Goal: Task Accomplishment & Management: Complete application form

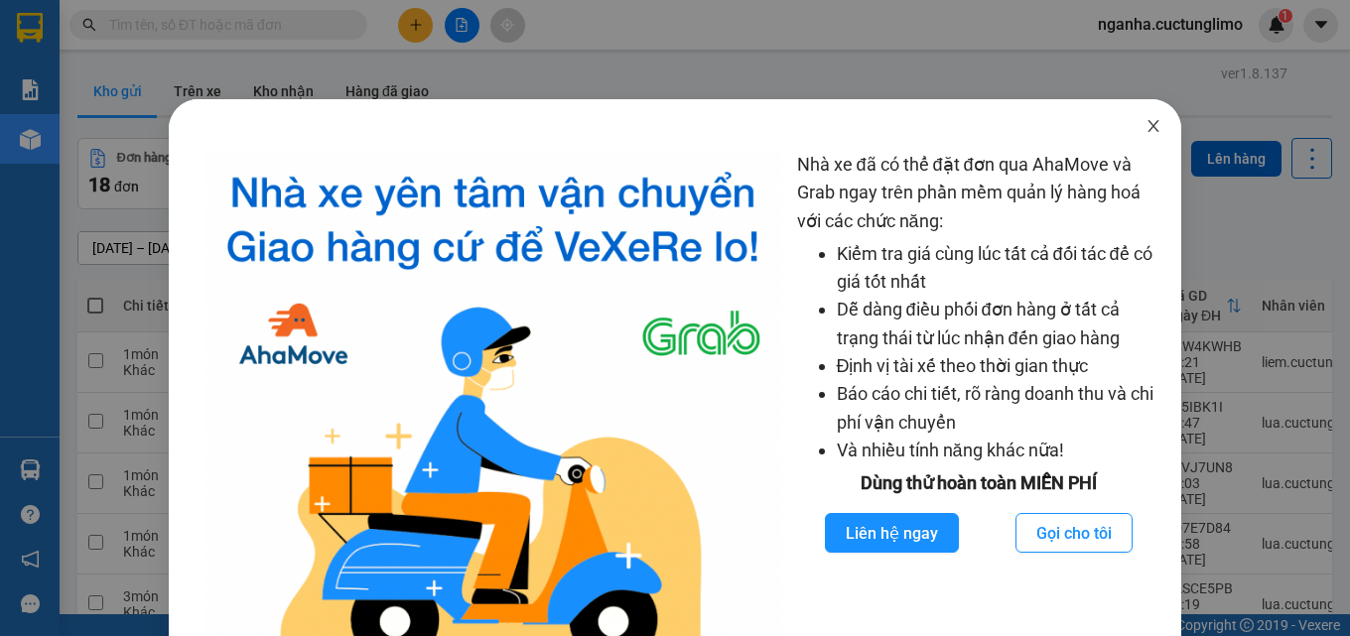
click at [1145, 130] on icon "close" at bounding box center [1153, 126] width 16 height 16
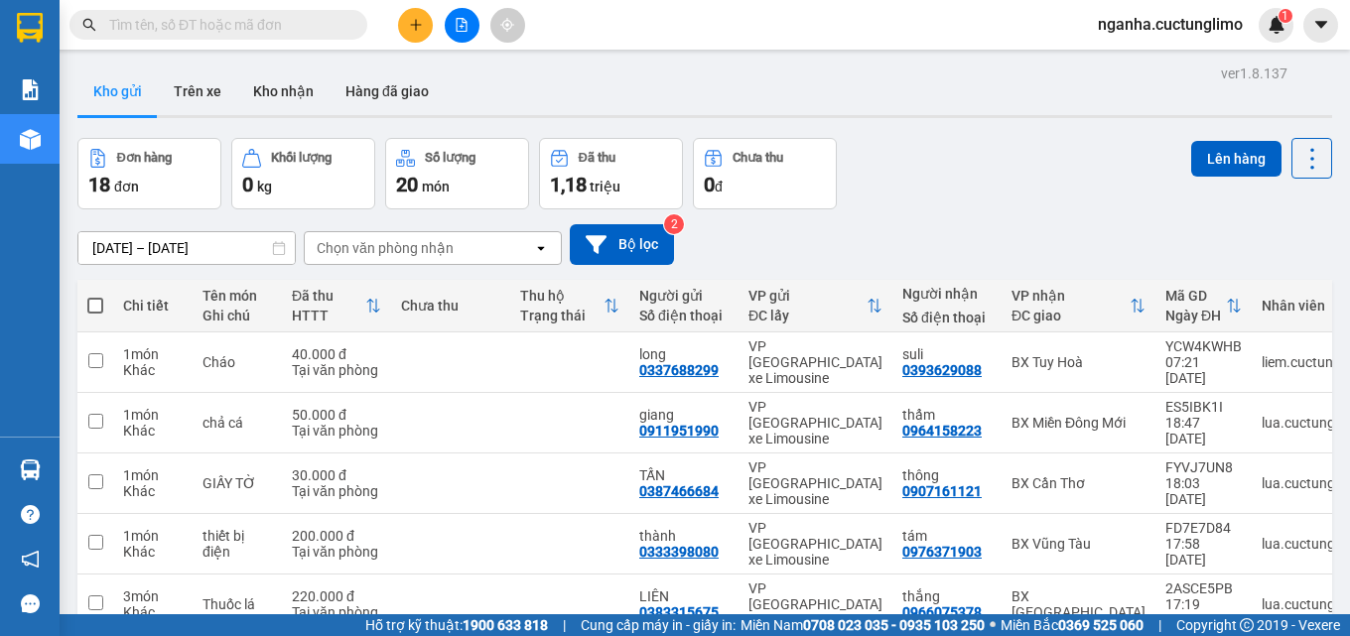
click at [414, 34] on button at bounding box center [415, 25] width 35 height 35
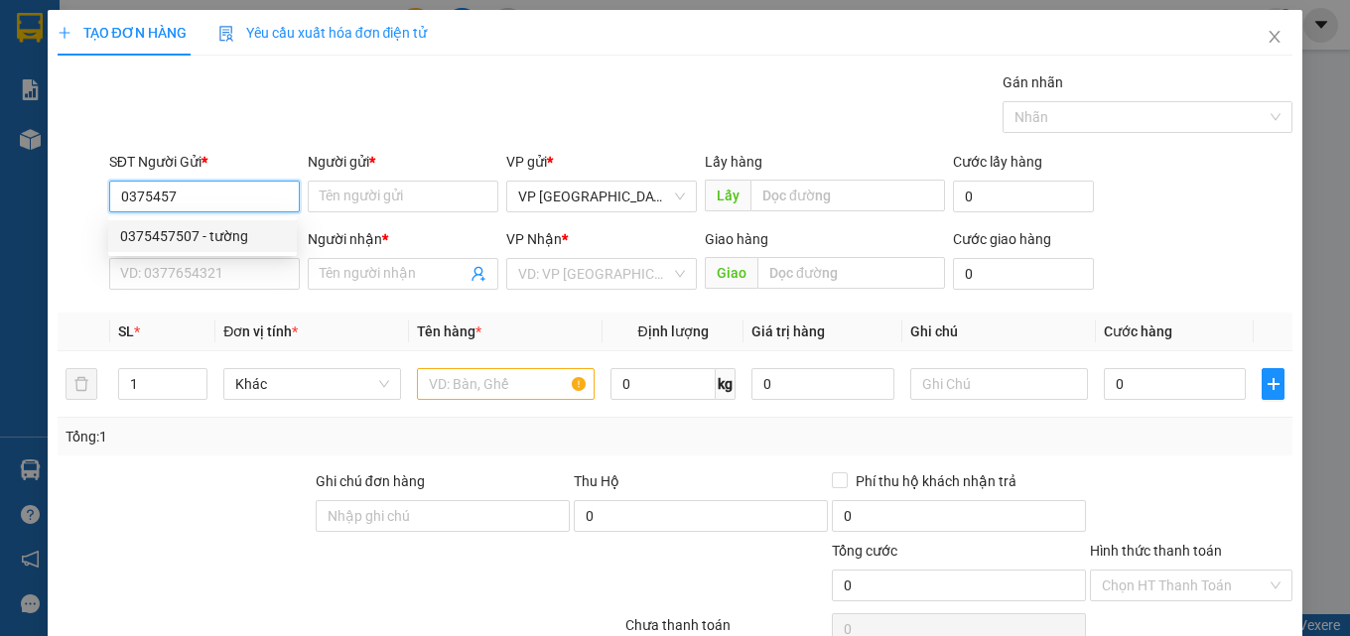
click at [189, 241] on div "0375457507 - tường" at bounding box center [202, 236] width 165 height 22
type input "0375457507"
type input "tường"
type input "0353216974"
type input "TRANG"
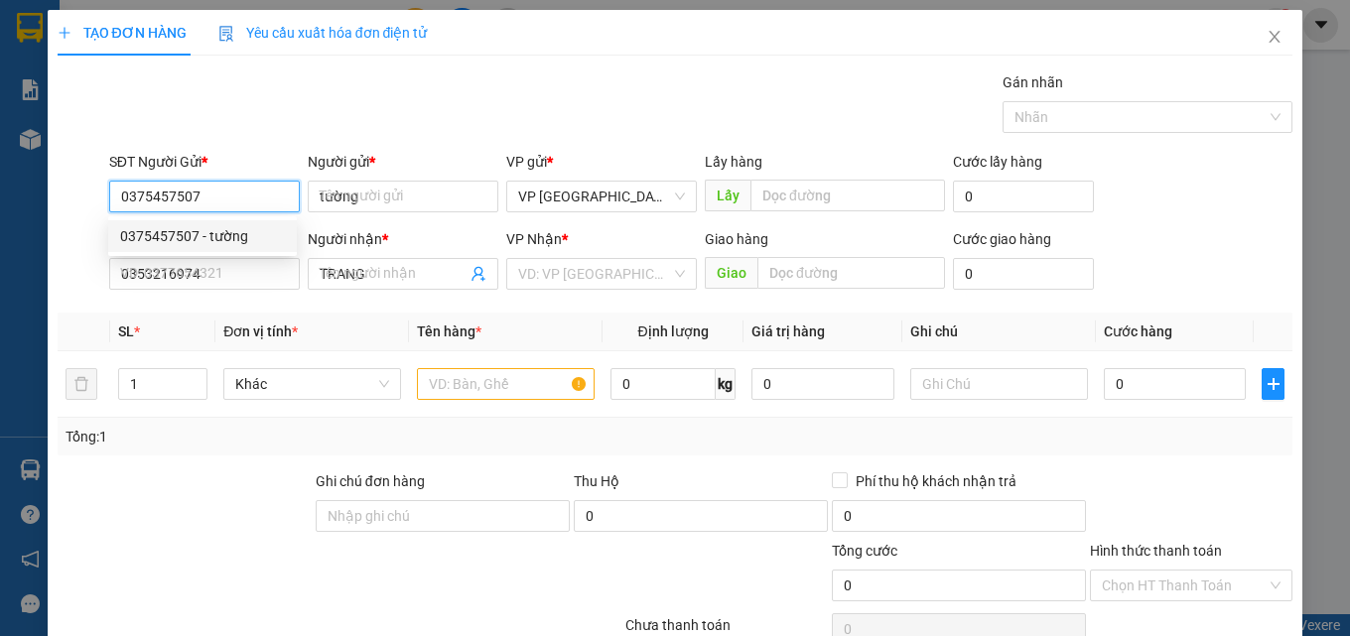
type input "30.000"
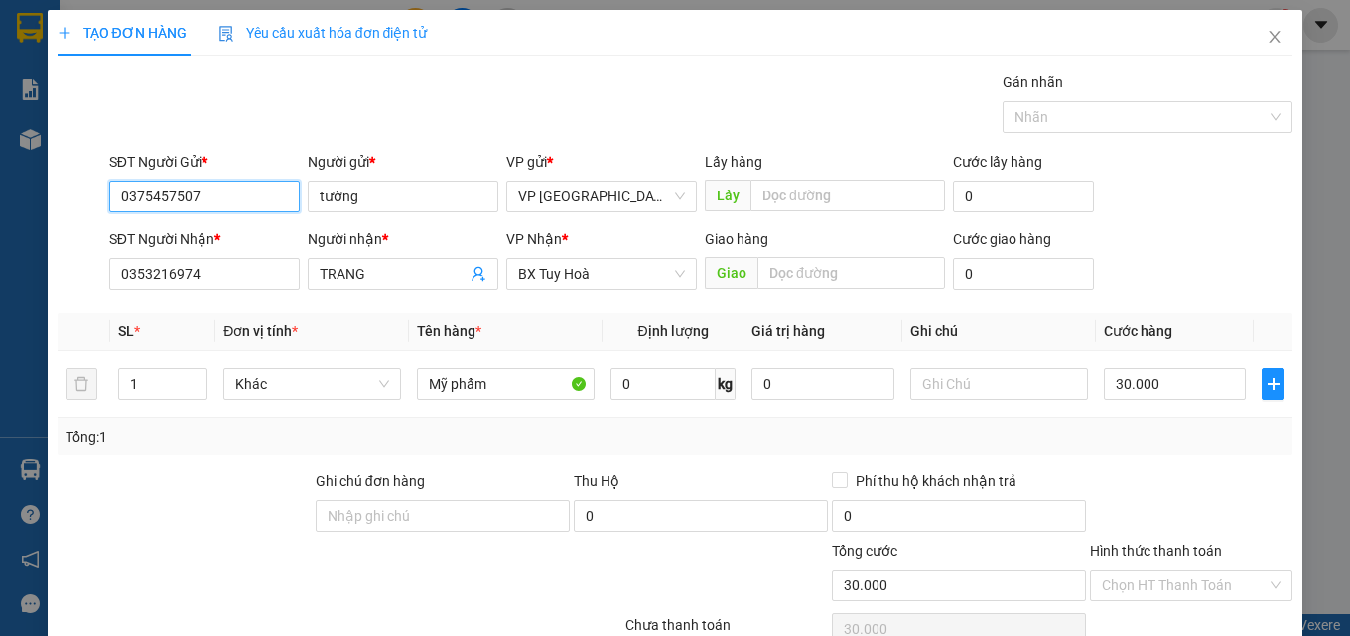
scroll to position [160, 0]
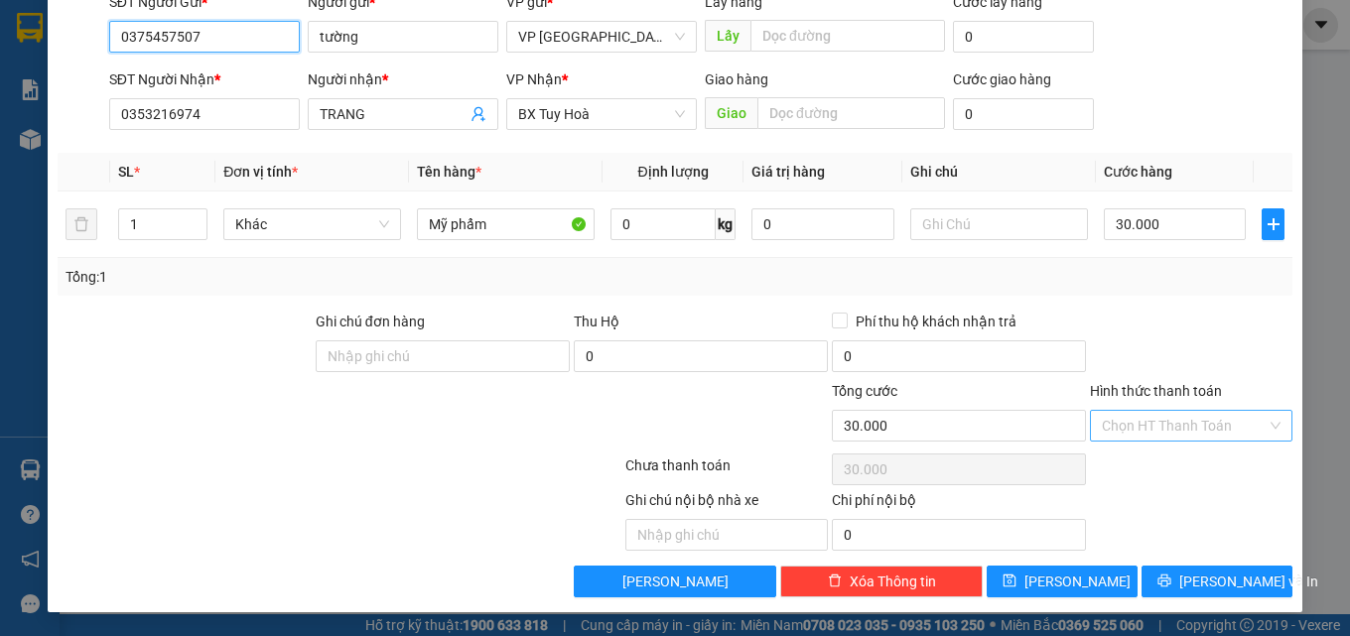
type input "0375457507"
click at [1179, 414] on input "Hình thức thanh toán" at bounding box center [1184, 426] width 165 height 30
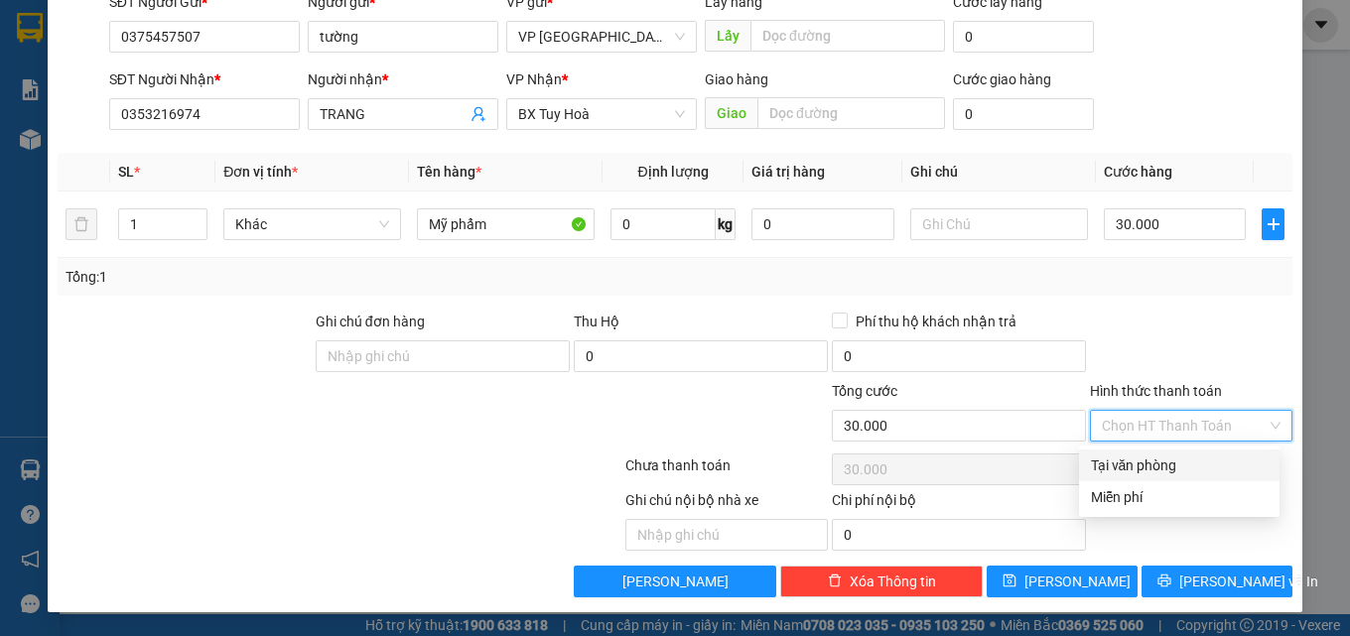
click at [1145, 472] on div "Tại văn phòng" at bounding box center [1179, 466] width 177 height 22
type input "0"
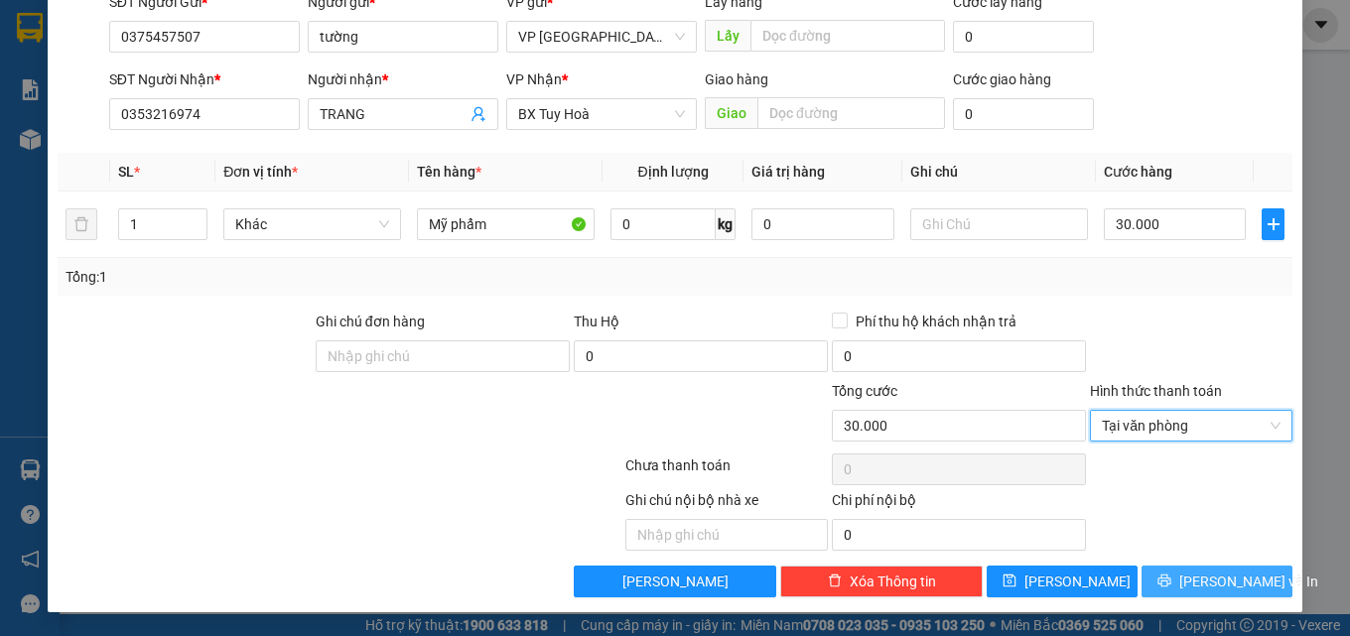
click at [1191, 579] on span "[PERSON_NAME] và In" at bounding box center [1248, 582] width 139 height 22
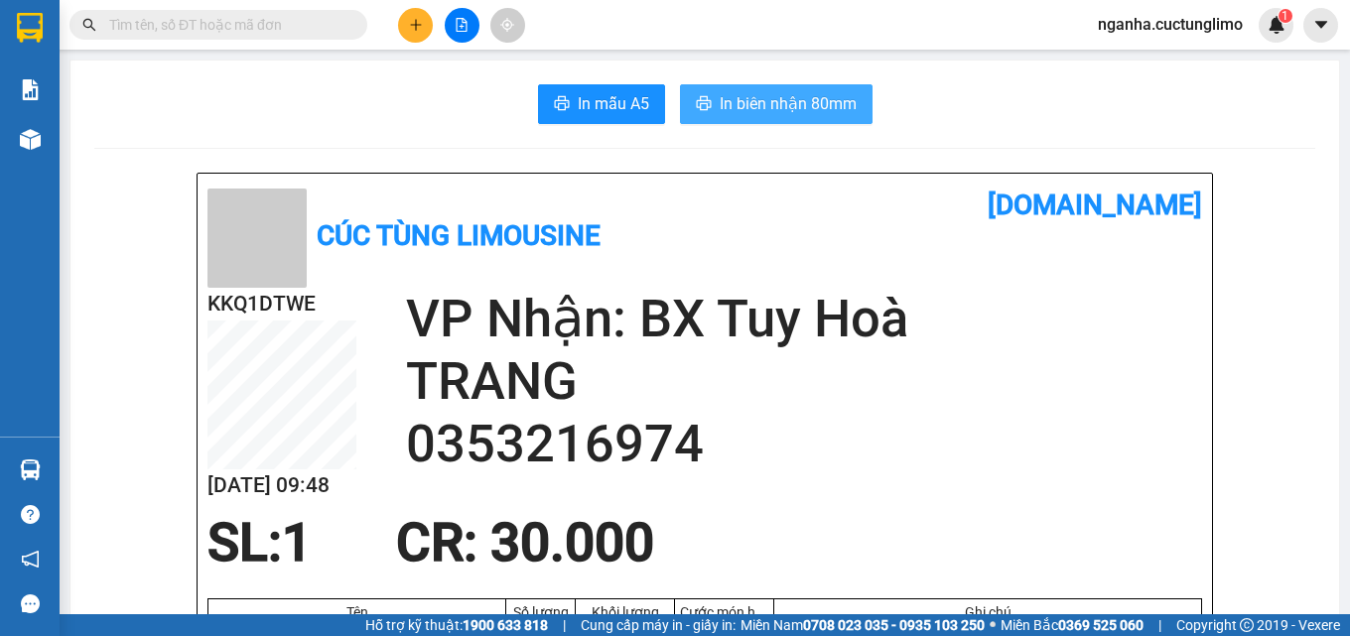
click at [763, 110] on span "In biên nhận 80mm" at bounding box center [788, 103] width 137 height 25
